Goal: Task Accomplishment & Management: Use online tool/utility

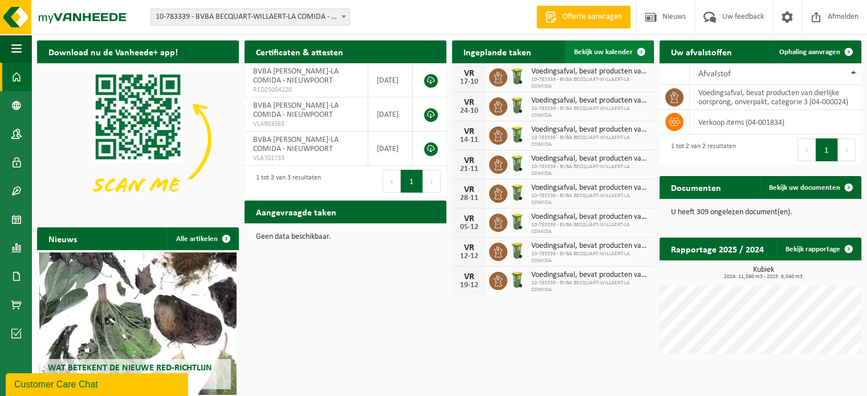
click at [607, 54] on span "Bekijk uw kalender" at bounding box center [603, 51] width 59 height 7
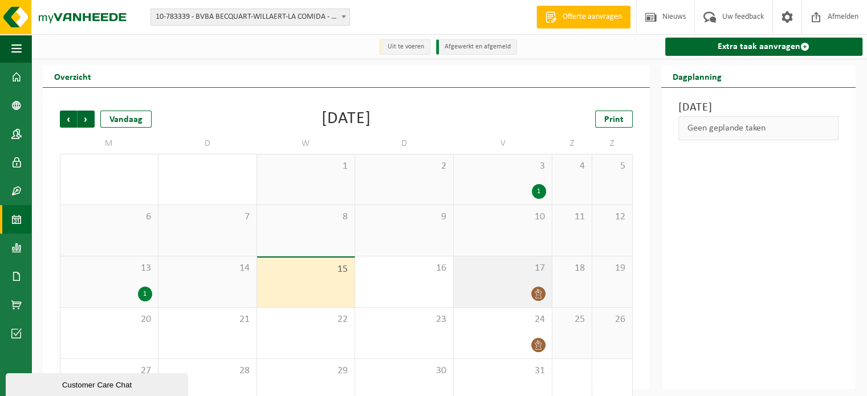
click at [507, 289] on div at bounding box center [502, 293] width 87 height 15
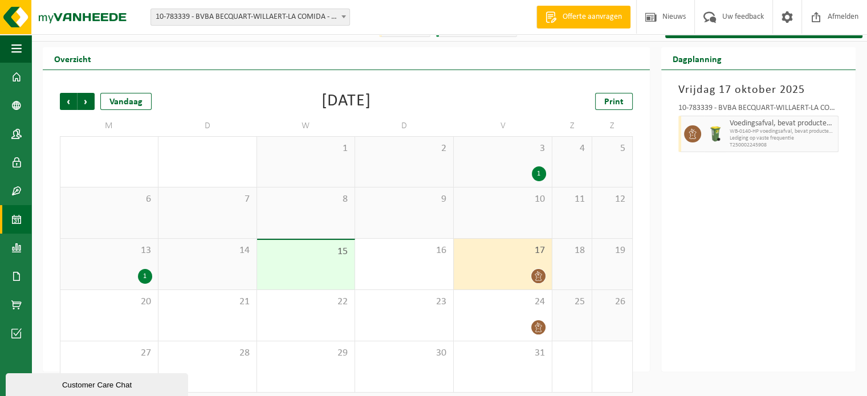
scroll to position [26, 0]
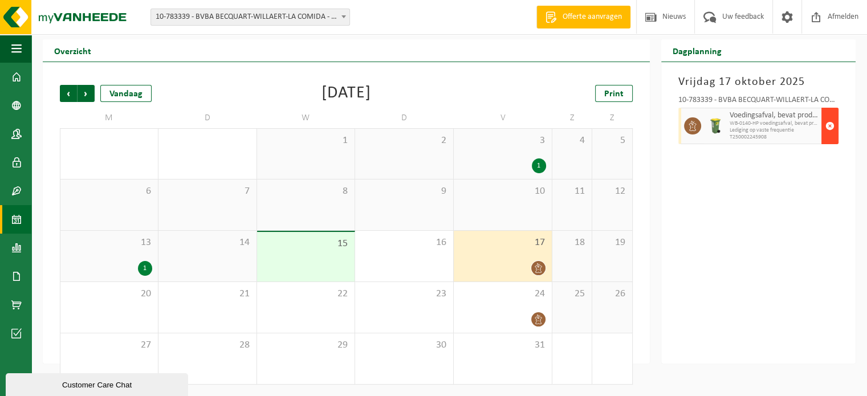
click at [823, 129] on button "button" at bounding box center [829, 126] width 17 height 36
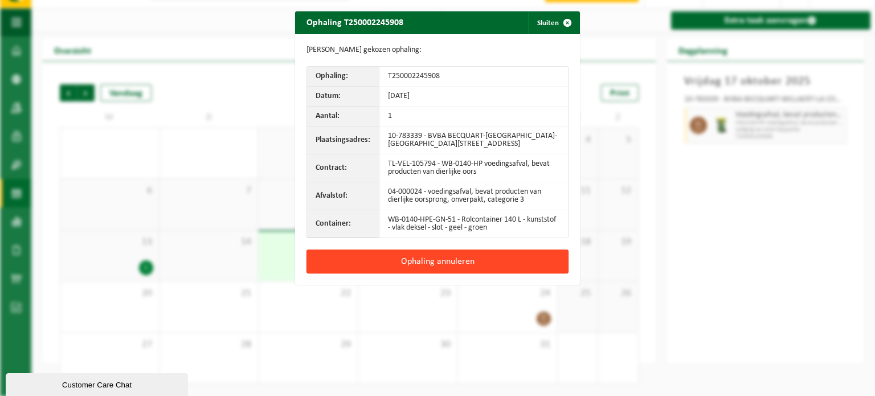
click at [478, 263] on button "Ophaling annuleren" at bounding box center [438, 262] width 262 height 24
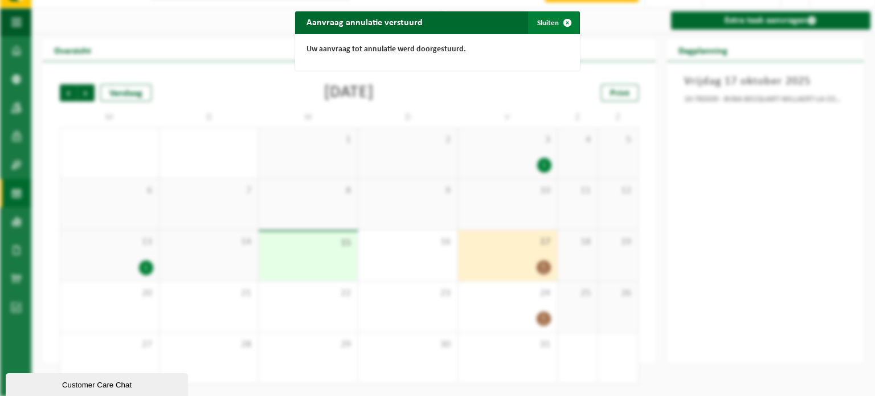
click at [539, 24] on button "Sluiten" at bounding box center [553, 22] width 51 height 23
